Goal: Information Seeking & Learning: Learn about a topic

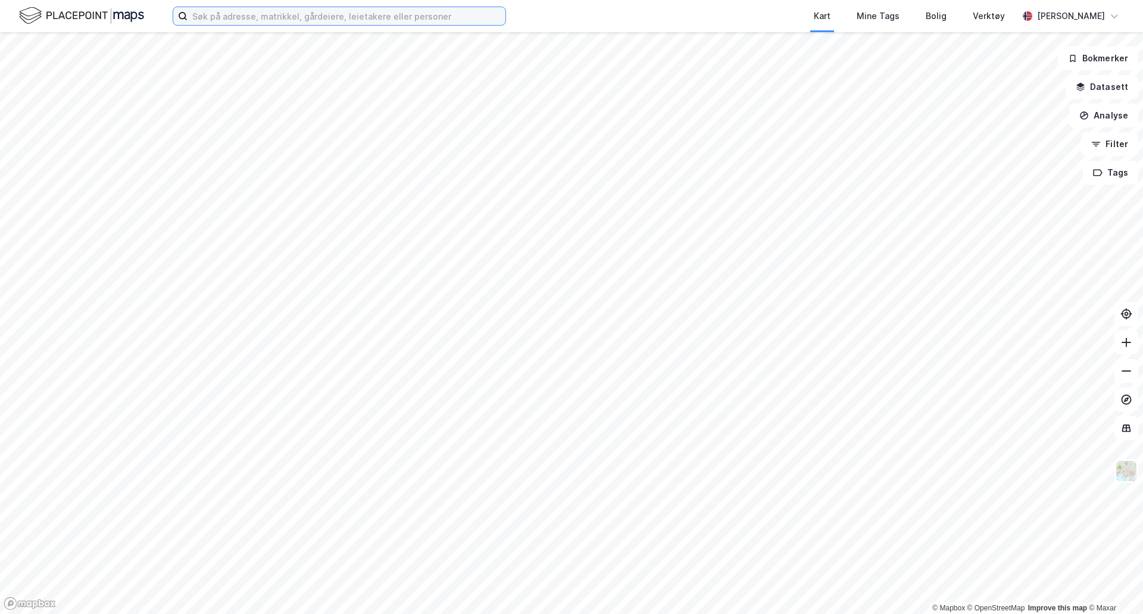
click at [307, 20] on input at bounding box center [347, 16] width 318 height 18
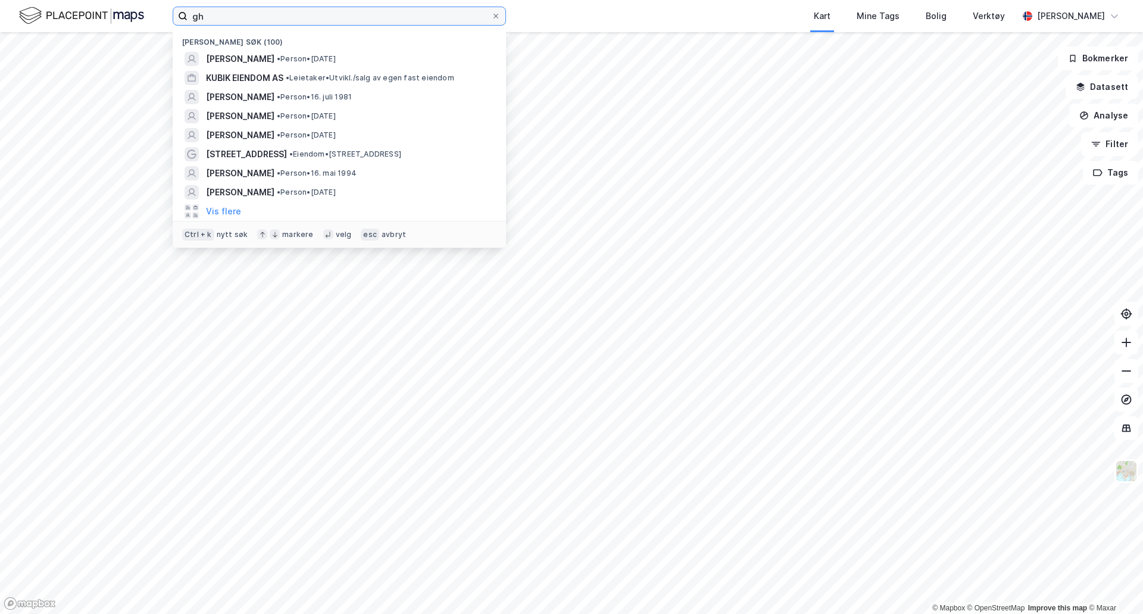
type input "g"
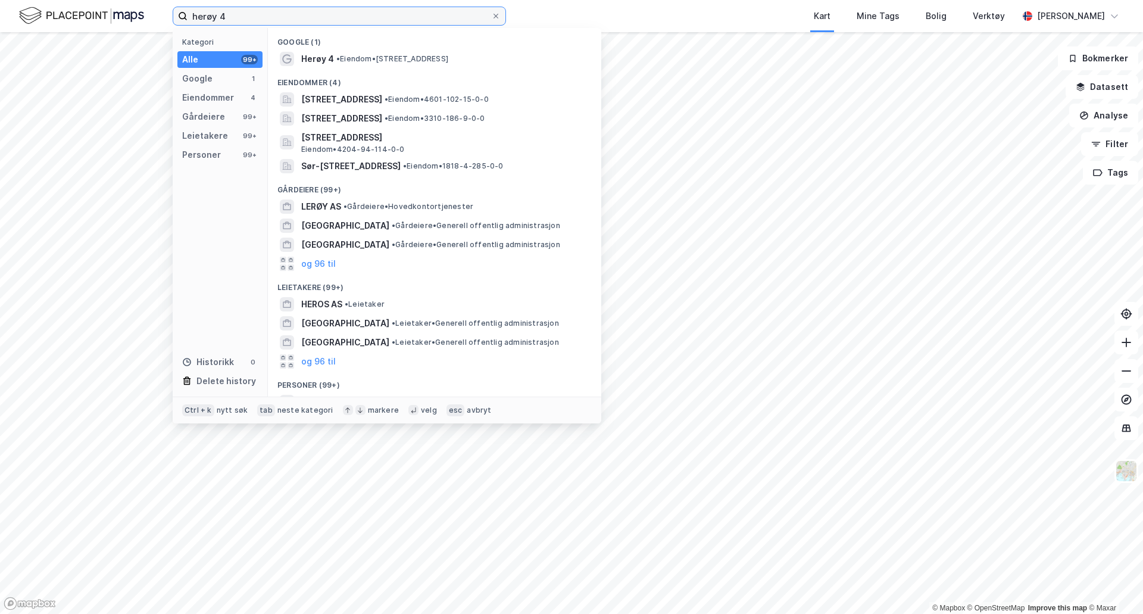
type input "herøy 4"
click at [382, 103] on span "[STREET_ADDRESS]" at bounding box center [341, 99] width 81 height 14
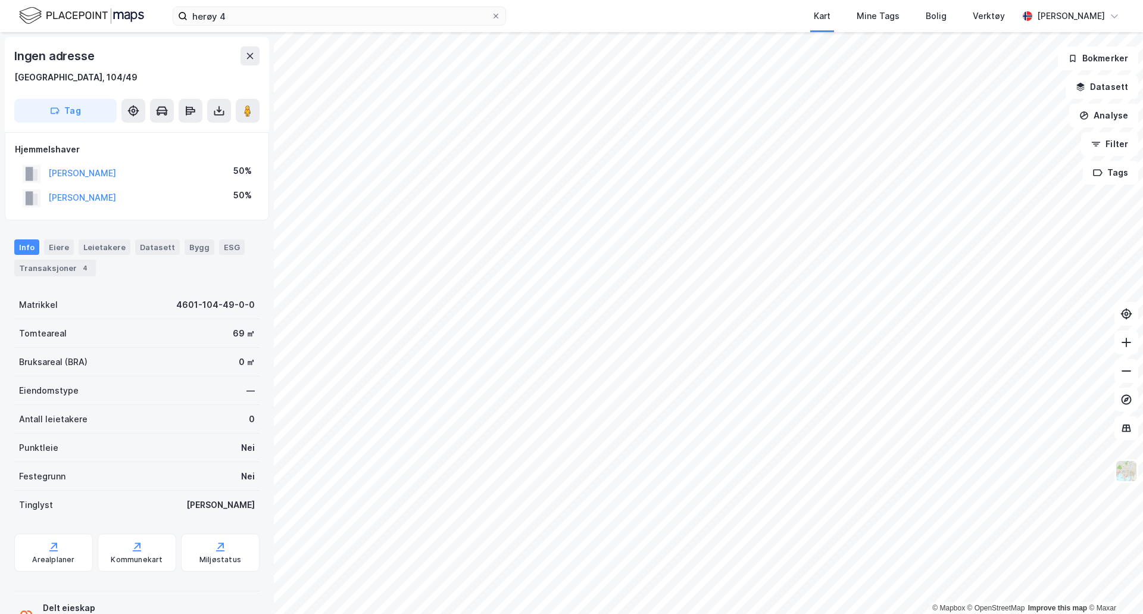
click at [227, 117] on button at bounding box center [219, 111] width 24 height 24
click at [187, 135] on div "Last ned grunnbok" at bounding box center [160, 135] width 69 height 10
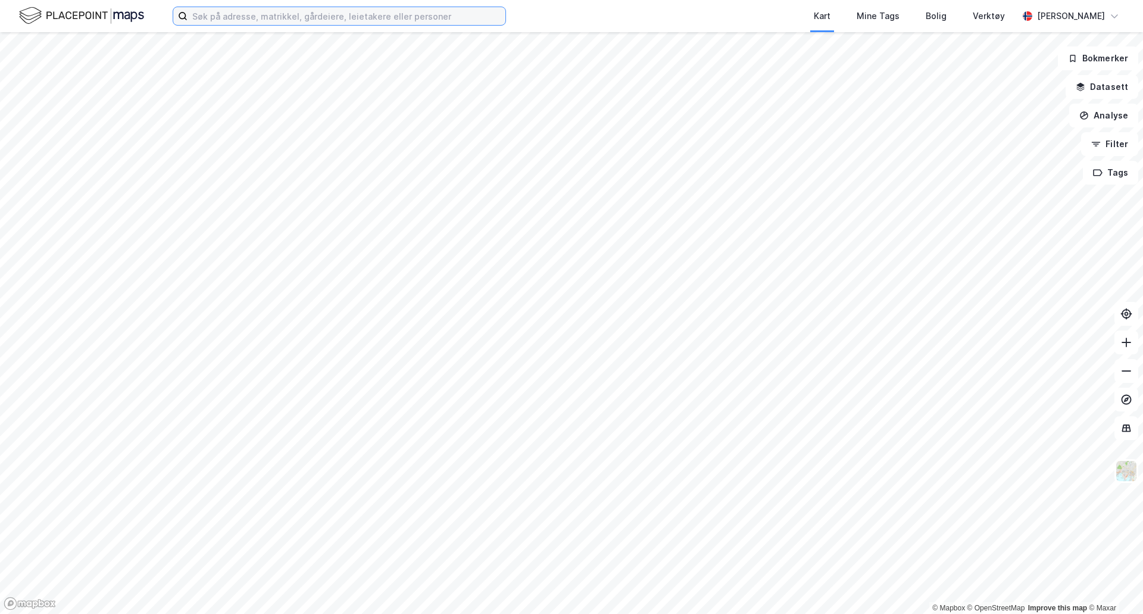
click at [260, 17] on input at bounding box center [347, 16] width 318 height 18
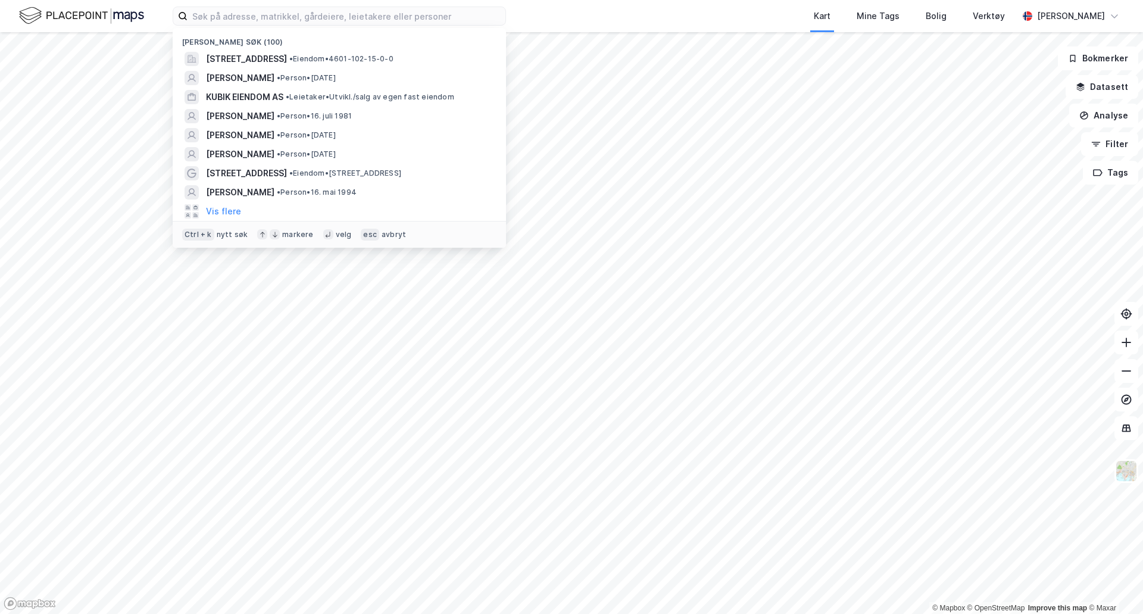
click at [265, 60] on span "[STREET_ADDRESS]" at bounding box center [246, 59] width 81 height 14
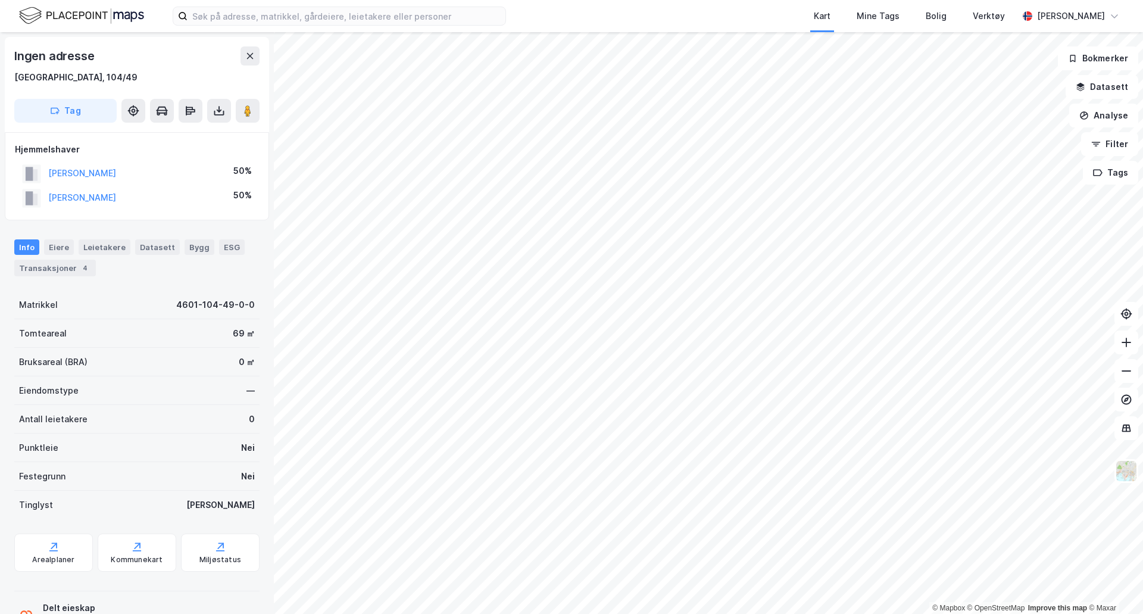
click at [83, 7] on img at bounding box center [81, 15] width 125 height 21
